Goal: Go to known website: Access a specific website the user already knows

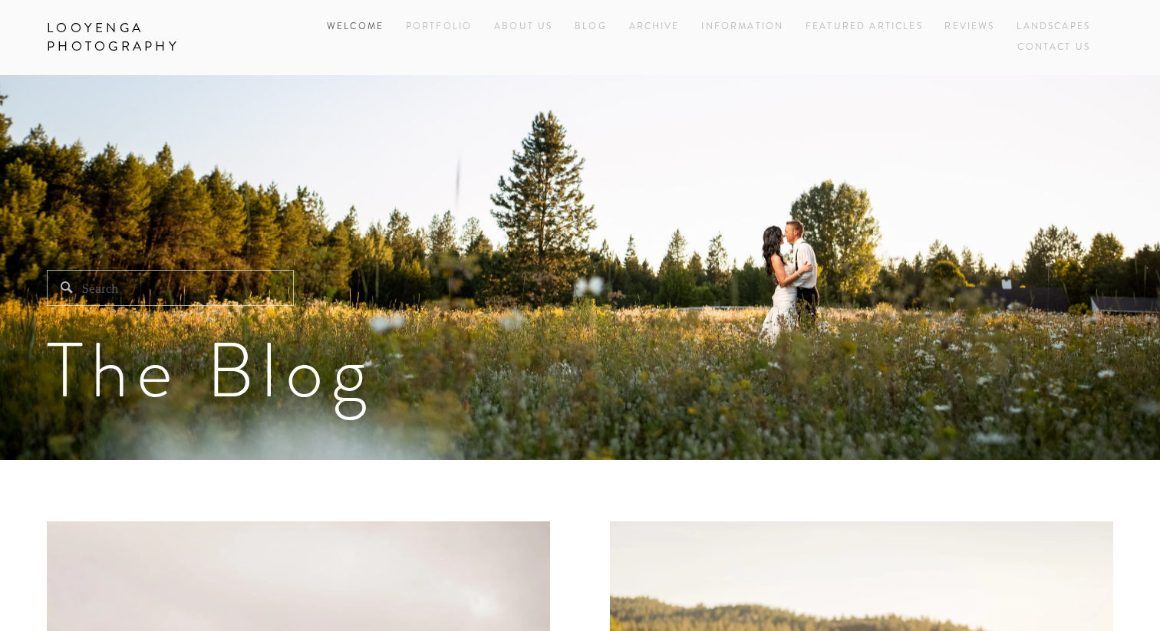
click at [339, 25] on link "Welcome" at bounding box center [355, 27] width 57 height 21
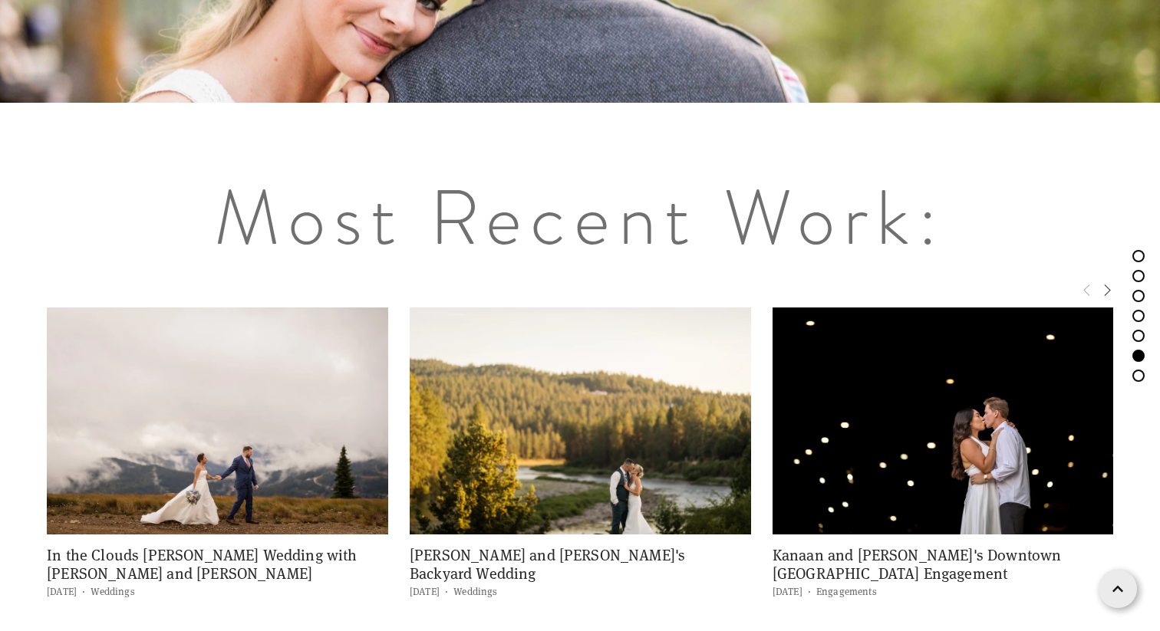
scroll to position [6252, 0]
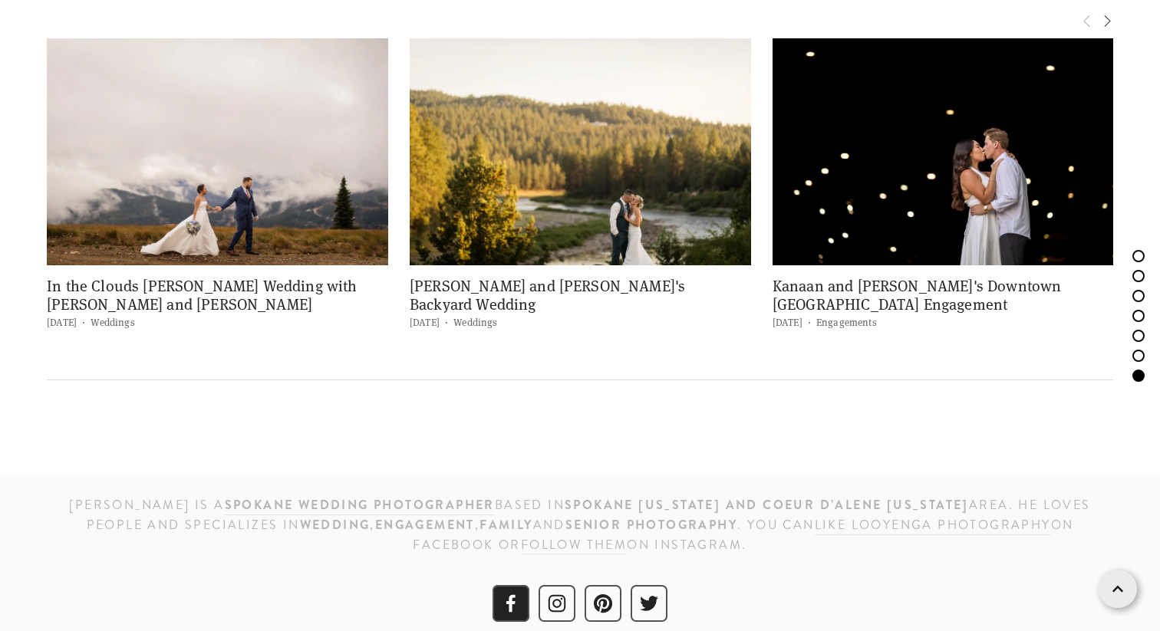
click at [512, 595] on use "Facebook" at bounding box center [510, 604] width 9 height 18
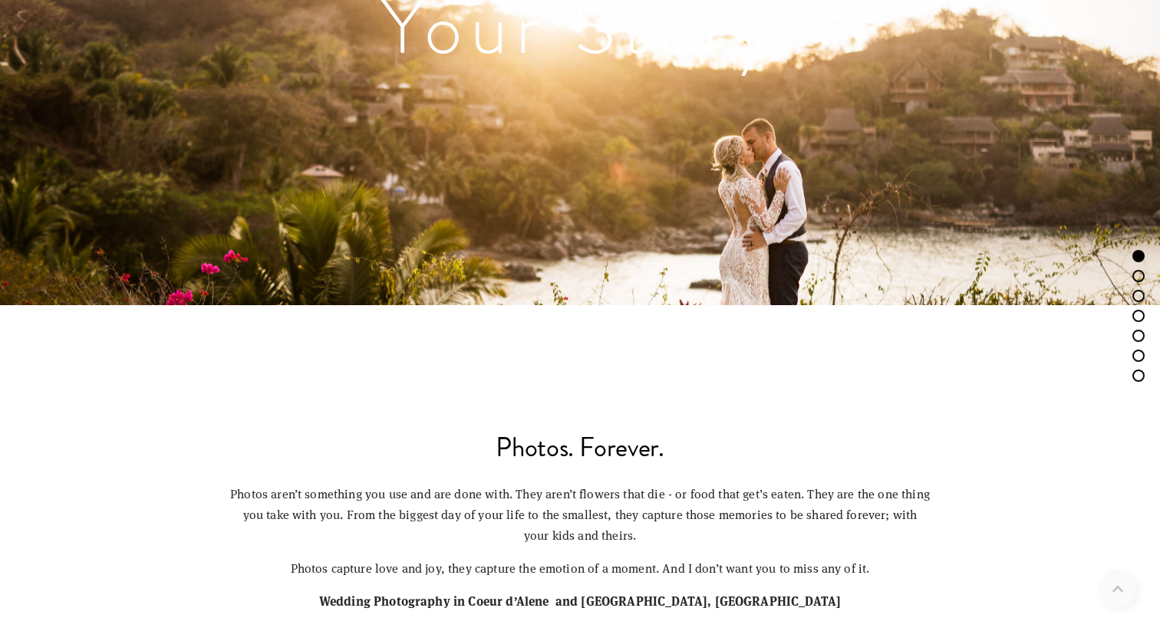
scroll to position [328, 0]
